Goal: Transaction & Acquisition: Purchase product/service

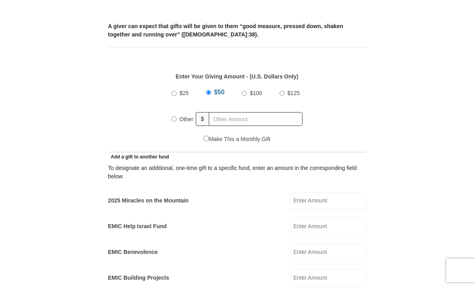
scroll to position [304, 0]
click at [326, 200] on input "2025 Miracles on the Mountain" at bounding box center [328, 200] width 76 height 17
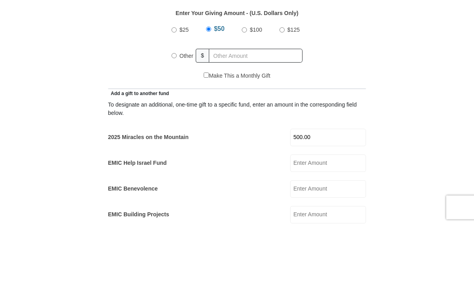
type input "500.00"
click at [177, 117] on input "Other" at bounding box center [173, 119] width 5 height 5
radio input "true"
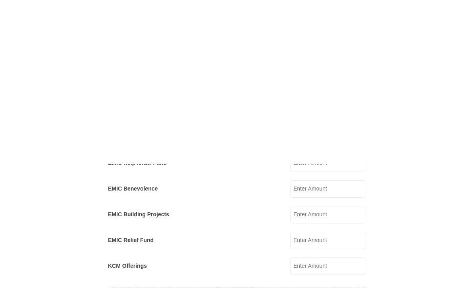
scroll to position [535, 0]
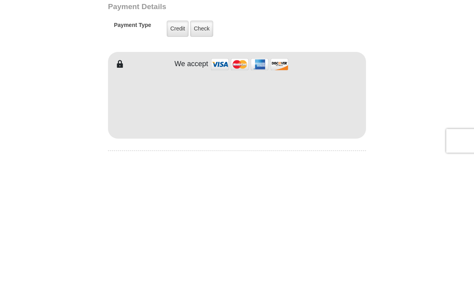
click at [180, 151] on label "Credit" at bounding box center [178, 159] width 22 height 16
click at [0, 0] on input "Credit" at bounding box center [0, 0] width 0 height 0
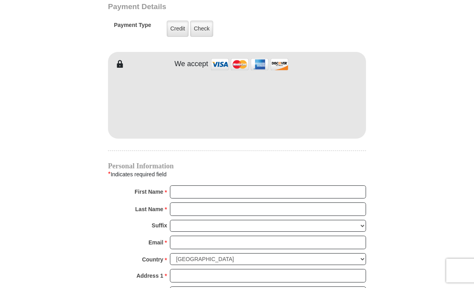
scroll to position [665, 0]
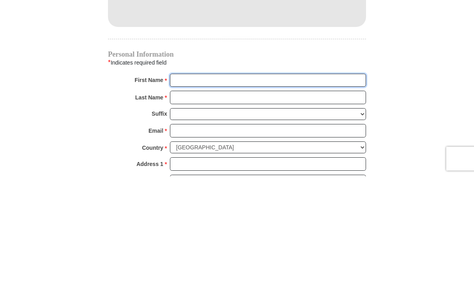
click at [184, 186] on input "First Name *" at bounding box center [268, 192] width 196 height 13
type input "[PERSON_NAME]"
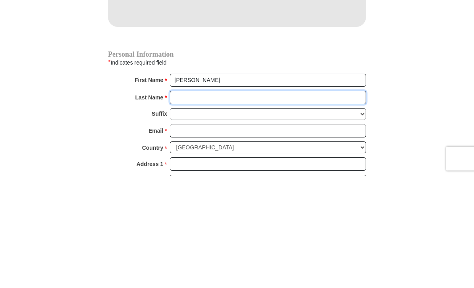
click at [180, 203] on input "Last Name *" at bounding box center [268, 209] width 196 height 13
type input "[PERSON_NAME]"
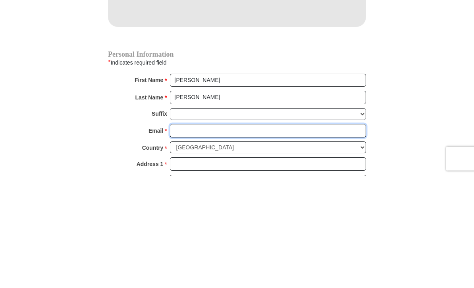
click at [185, 236] on input "Email *" at bounding box center [268, 242] width 196 height 13
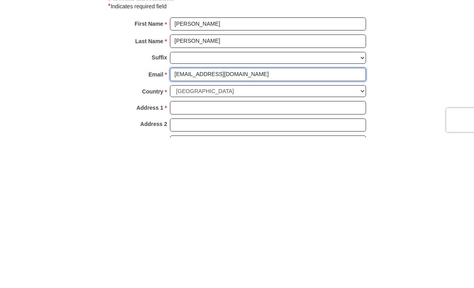
scroll to position [707, 0]
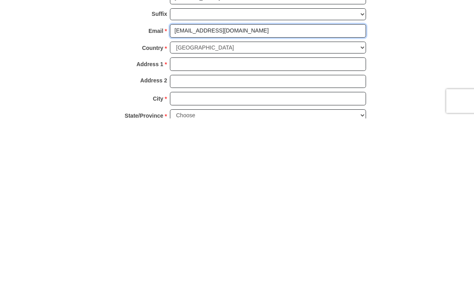
type input "[EMAIL_ADDRESS][DOMAIN_NAME]"
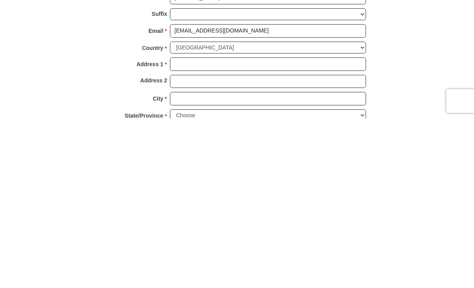
click at [184, 227] on input "Address 1 *" at bounding box center [268, 233] width 196 height 13
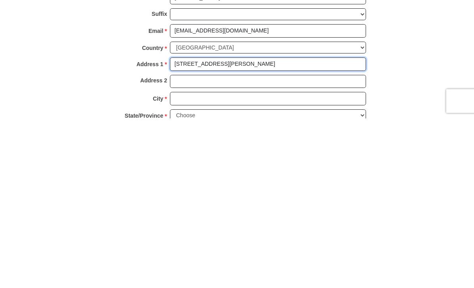
type input "[STREET_ADDRESS][PERSON_NAME]"
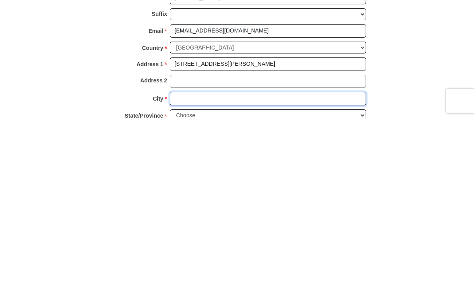
click at [184, 262] on input "City *" at bounding box center [268, 268] width 196 height 13
type input "Murfreesboro"
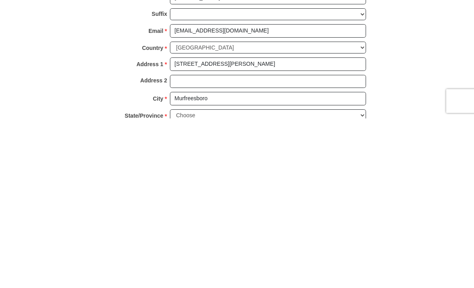
click at [179, 279] on select "Choose [US_STATE] [US_STATE] [US_STATE] [US_STATE] [US_STATE] Armed Forces Amer…" at bounding box center [268, 285] width 196 height 12
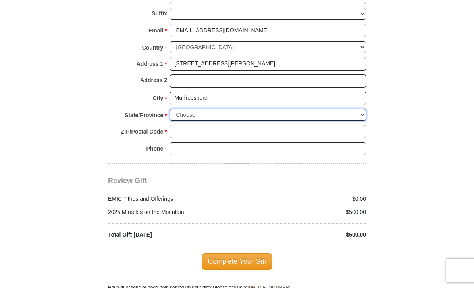
select select "TN"
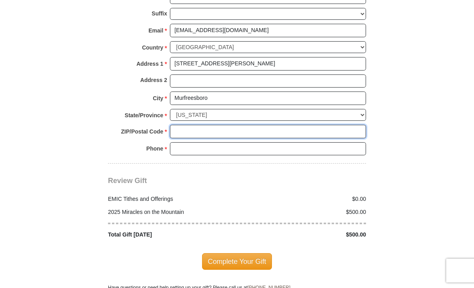
click at [184, 125] on input "ZIP/Postal Code *" at bounding box center [268, 131] width 196 height 13
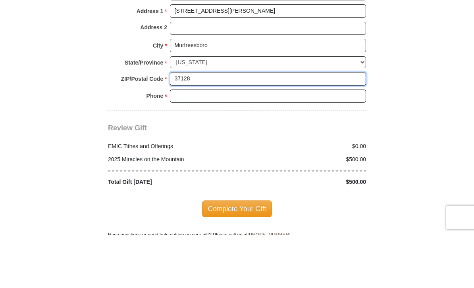
type input "37128"
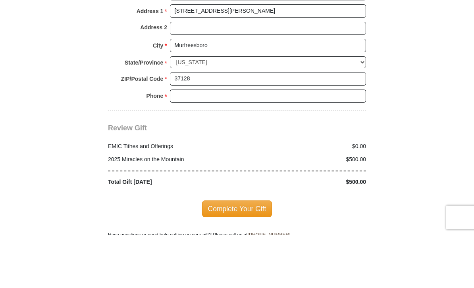
click at [179, 143] on input "Phone * *" at bounding box center [268, 149] width 196 height 13
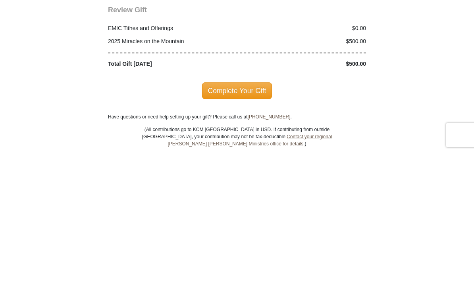
scroll to position [917, 0]
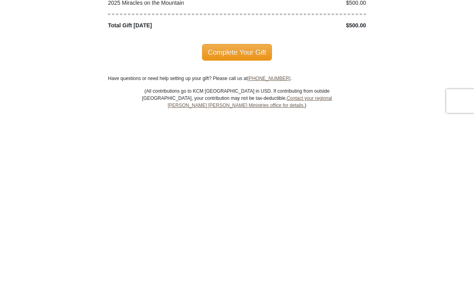
type input "615-542-2395"
click at [243, 214] on span "Complete Your Gift" at bounding box center [237, 222] width 70 height 17
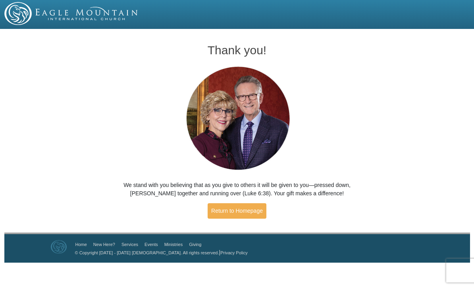
click at [240, 214] on link "Return to Homepage" at bounding box center [237, 211] width 59 height 15
